Goal: Transaction & Acquisition: Book appointment/travel/reservation

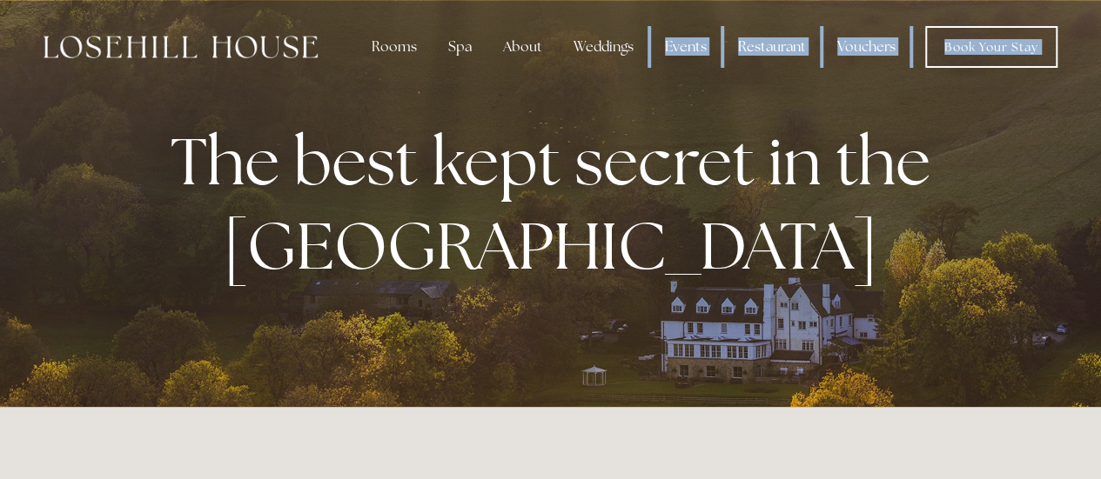
drag, startPoint x: 632, startPoint y: 38, endPoint x: 508, endPoint y: 371, distance: 354.6
click at [508, 371] on div at bounding box center [550, 203] width 1101 height 407
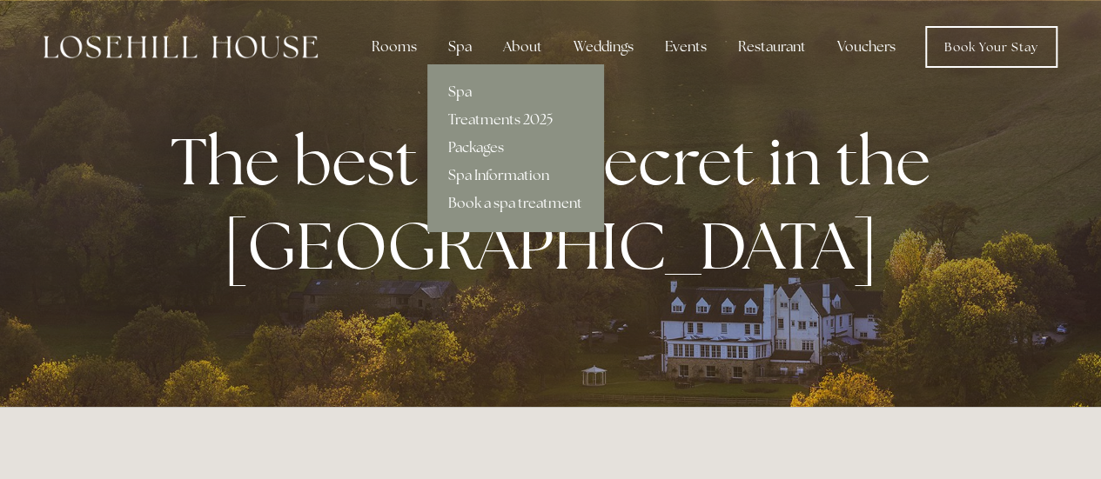
click at [463, 48] on div "Spa" at bounding box center [459, 47] width 51 height 35
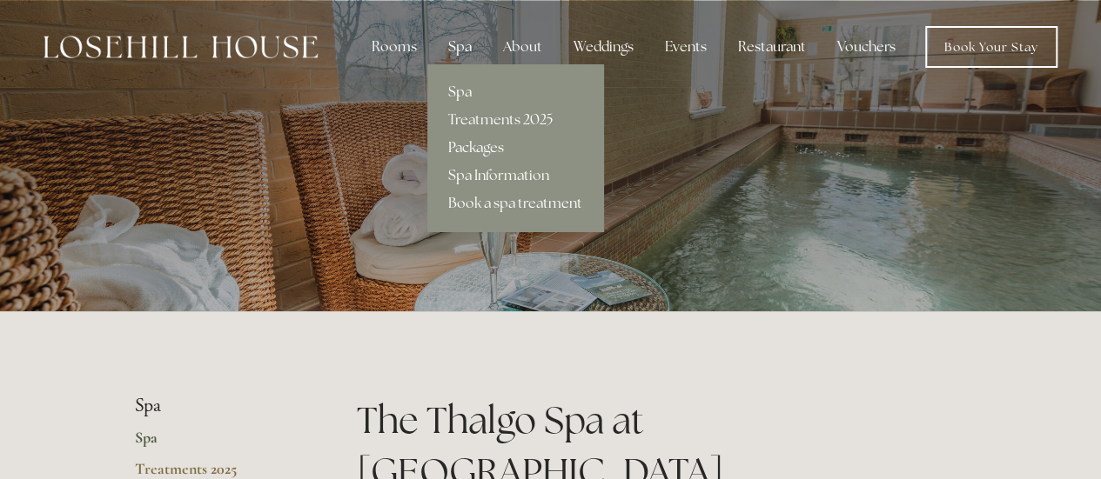
click at [465, 148] on link "Packages" at bounding box center [515, 148] width 176 height 28
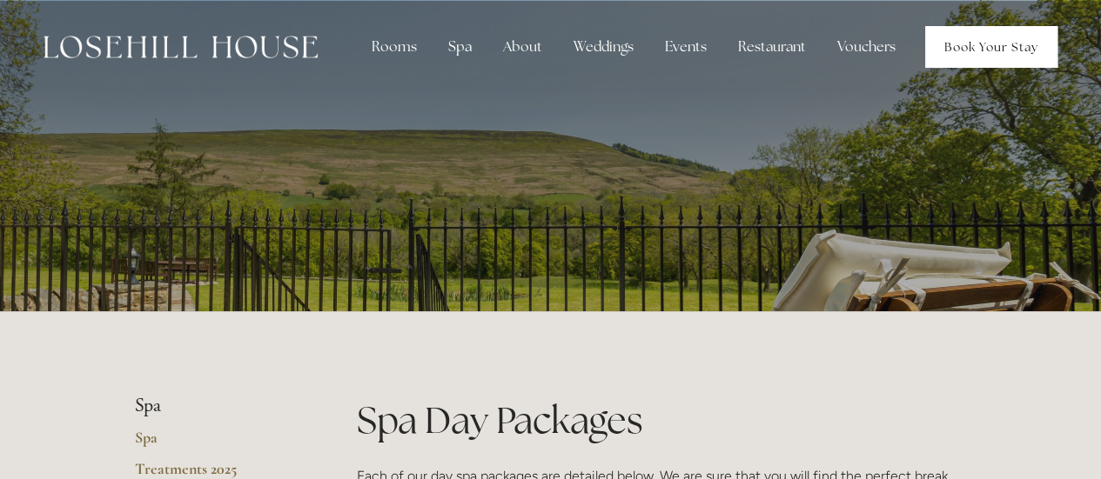
click at [969, 53] on link "Book Your Stay" at bounding box center [991, 47] width 132 height 42
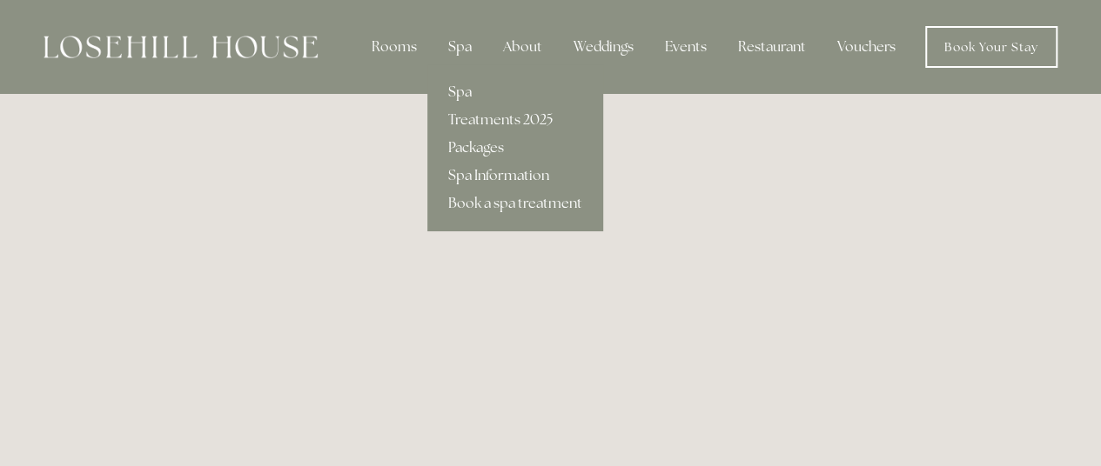
click at [465, 84] on link "Spa" at bounding box center [515, 92] width 176 height 28
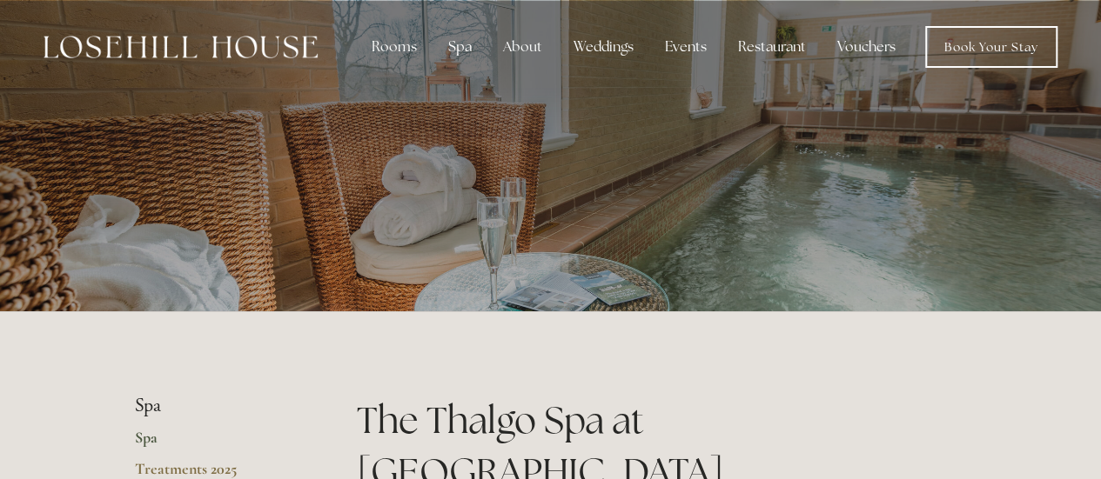
click at [465, 84] on div "Rooms Rooms Your Stay Book a stay Offers Spa About" at bounding box center [550, 47] width 1066 height 94
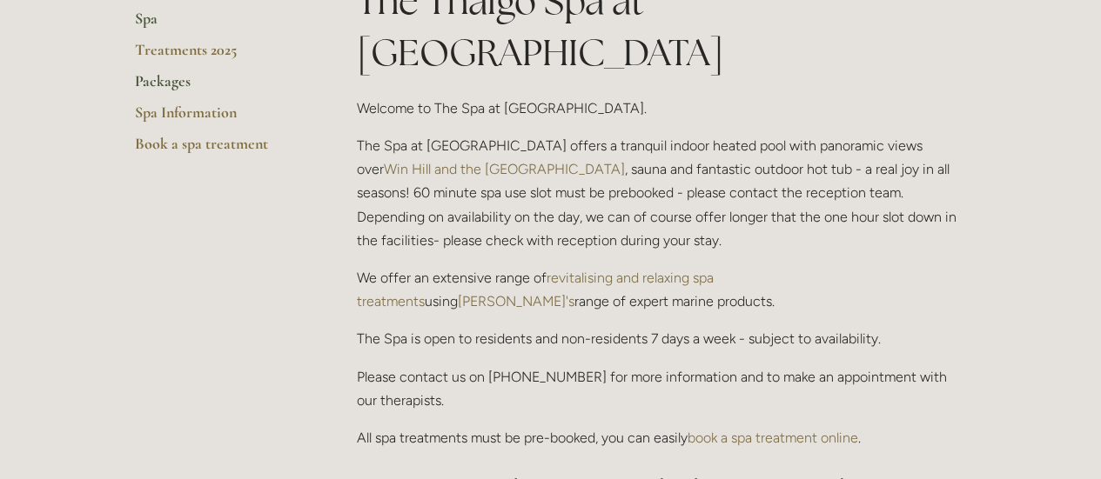
click at [145, 83] on link "Packages" at bounding box center [218, 86] width 166 height 31
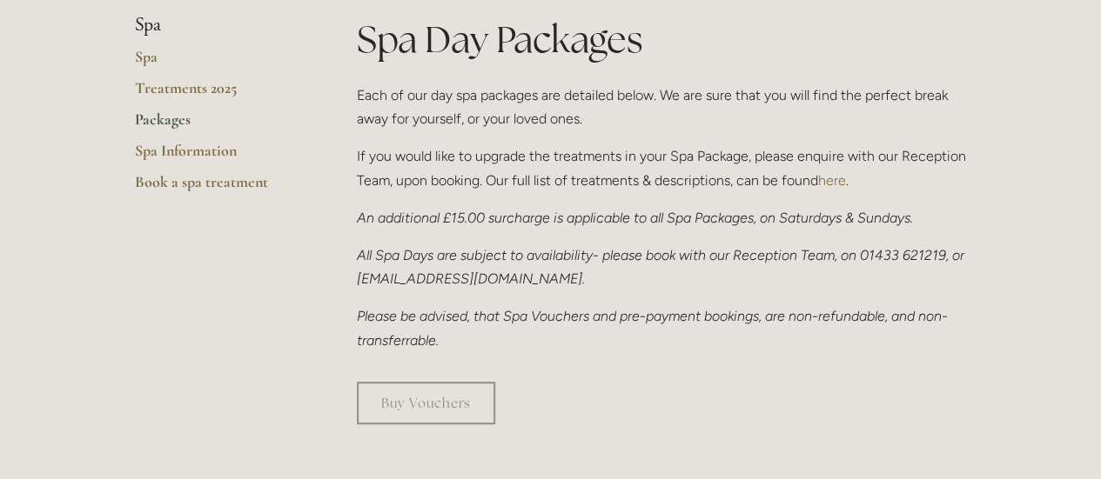
scroll to position [800, 0]
